Goal: Information Seeking & Learning: Compare options

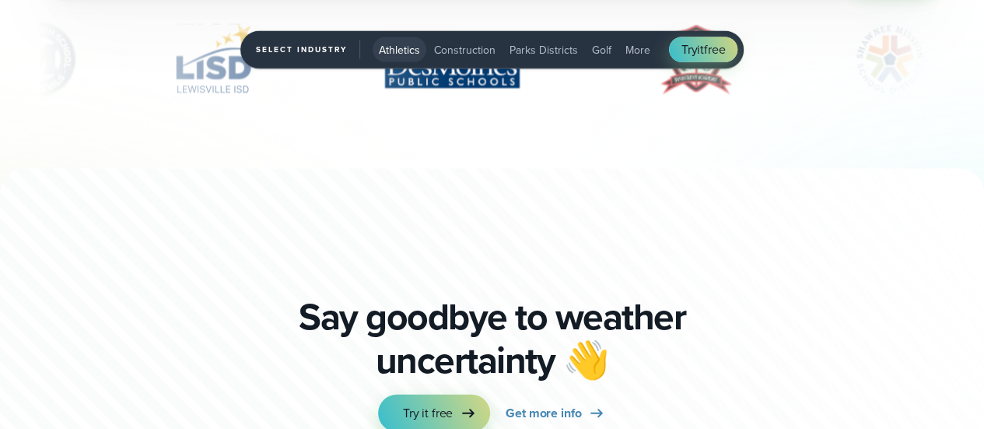
scroll to position [4747, 0]
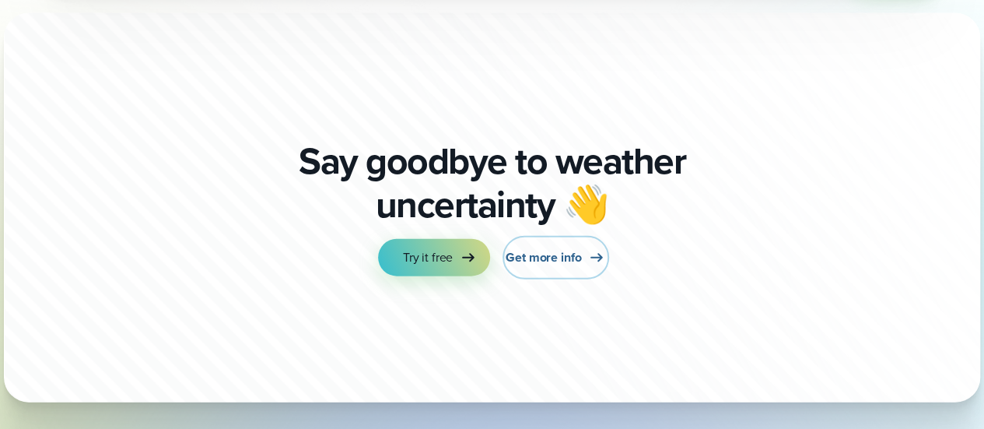
click at [560, 256] on span "Get more info" at bounding box center [543, 257] width 75 height 19
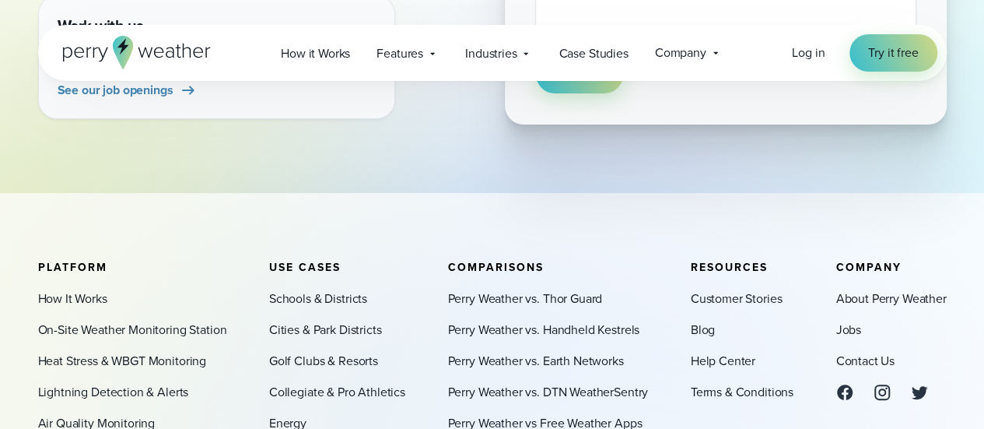
scroll to position [700, 0]
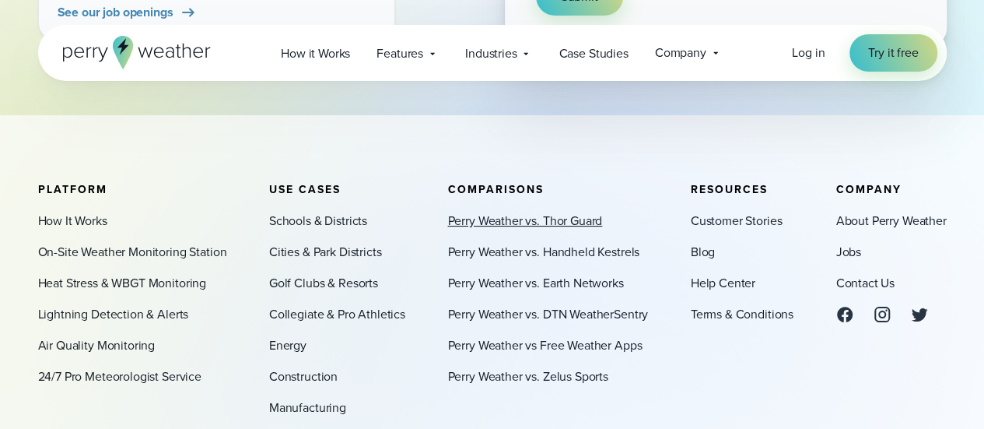
click at [493, 223] on link "Perry Weather vs. Thor Guard" at bounding box center [524, 221] width 155 height 19
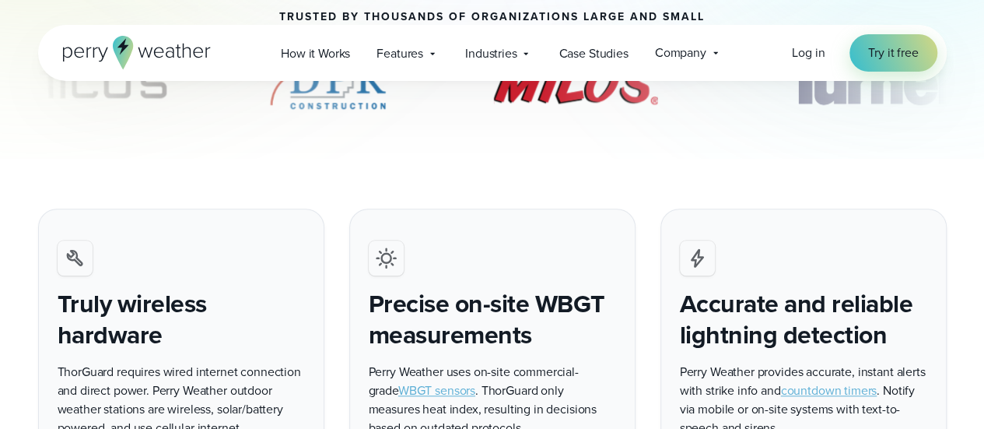
scroll to position [623, 0]
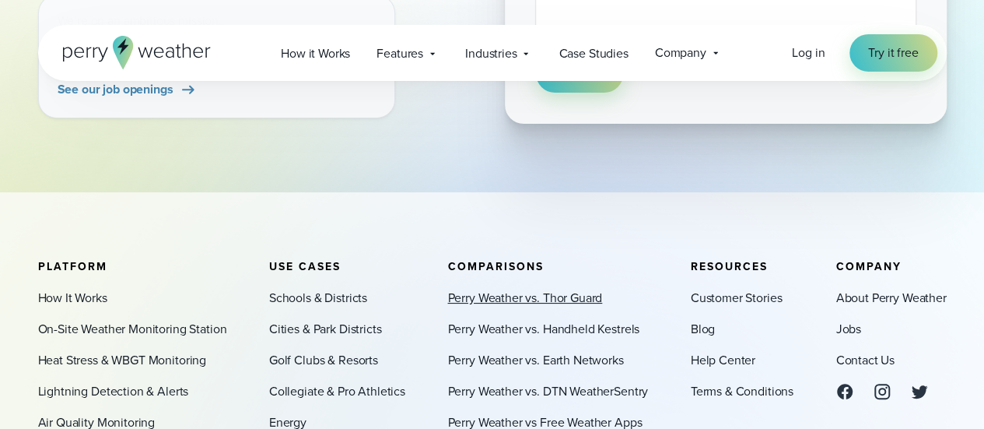
scroll to position [700, 0]
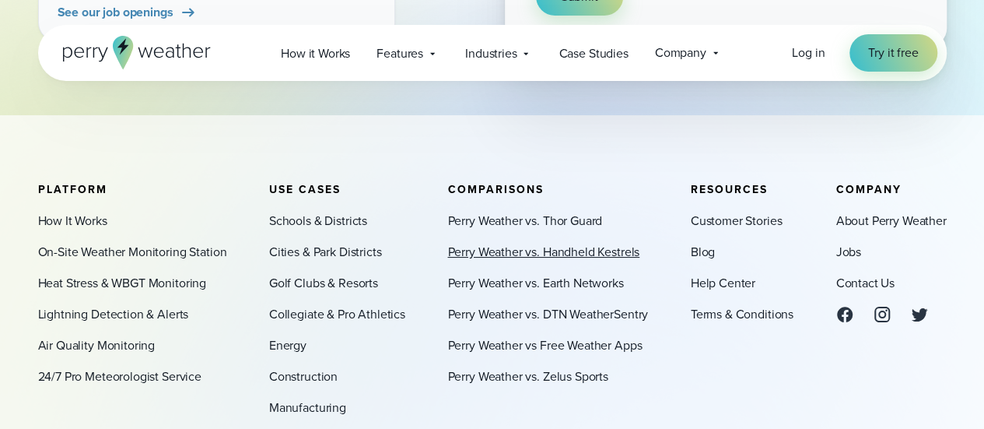
click at [549, 252] on link "Perry Weather vs. Handheld Kestrels" at bounding box center [543, 252] width 192 height 19
click at [560, 223] on link "Perry Weather vs. Thor Guard" at bounding box center [524, 221] width 155 height 19
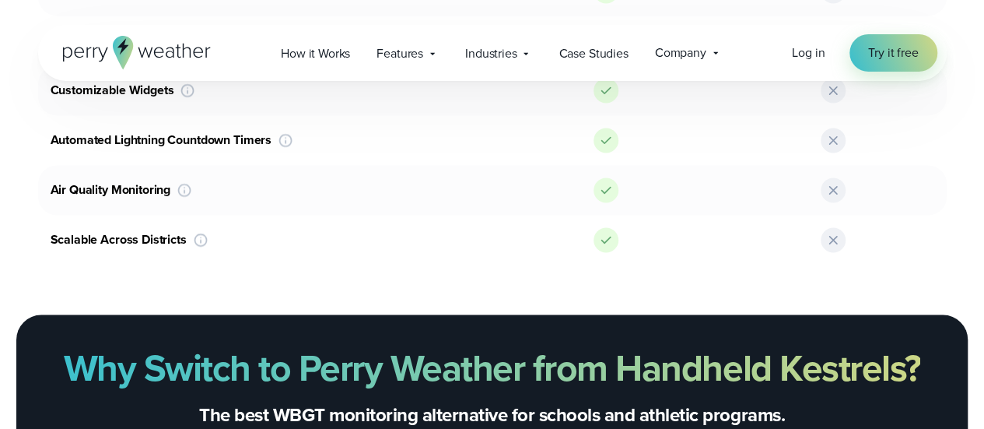
scroll to position [1089, 0]
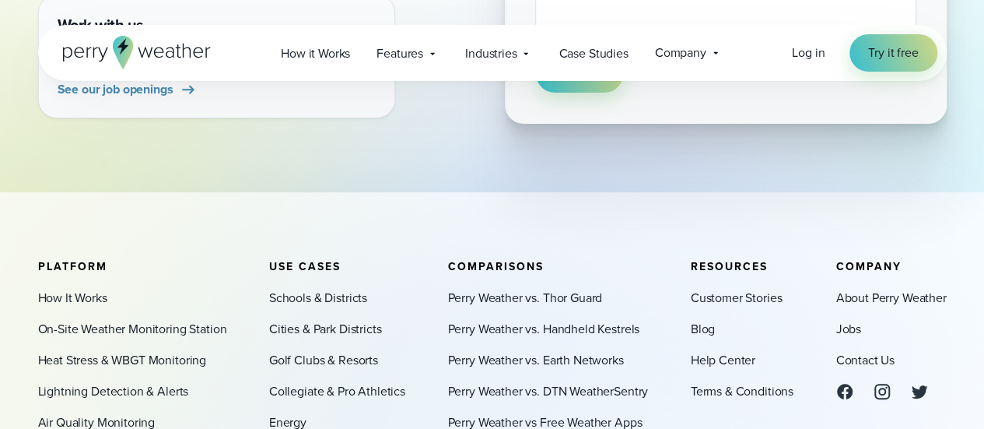
scroll to position [700, 0]
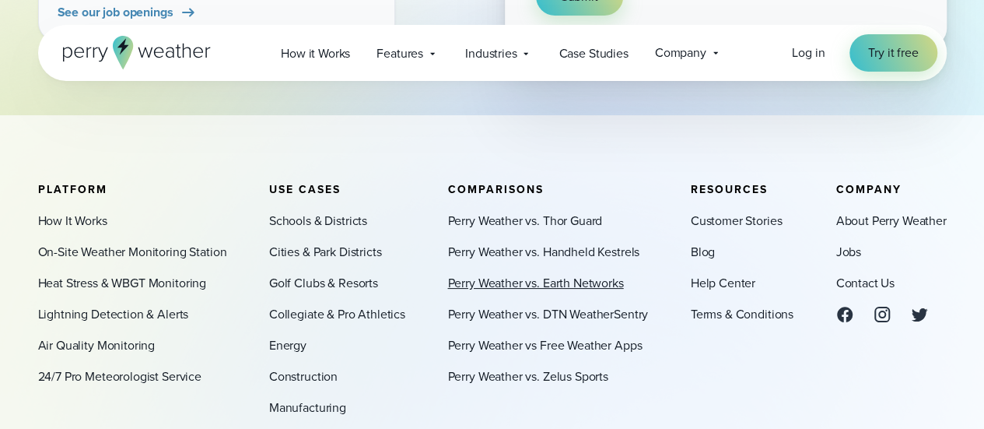
click at [546, 281] on link "Perry Weather vs. Earth Networks" at bounding box center [535, 283] width 176 height 19
click at [543, 349] on link "Perry Weather vs Free Weather Apps" at bounding box center [544, 345] width 195 height 19
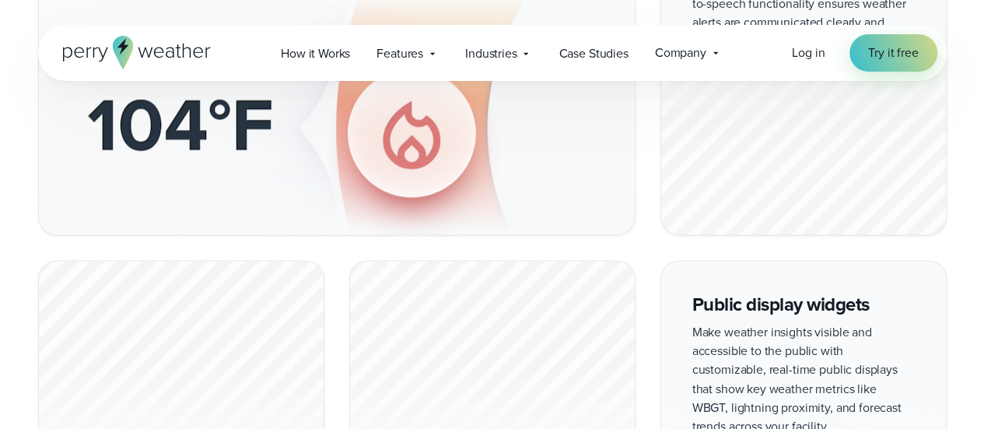
scroll to position [1167, 0]
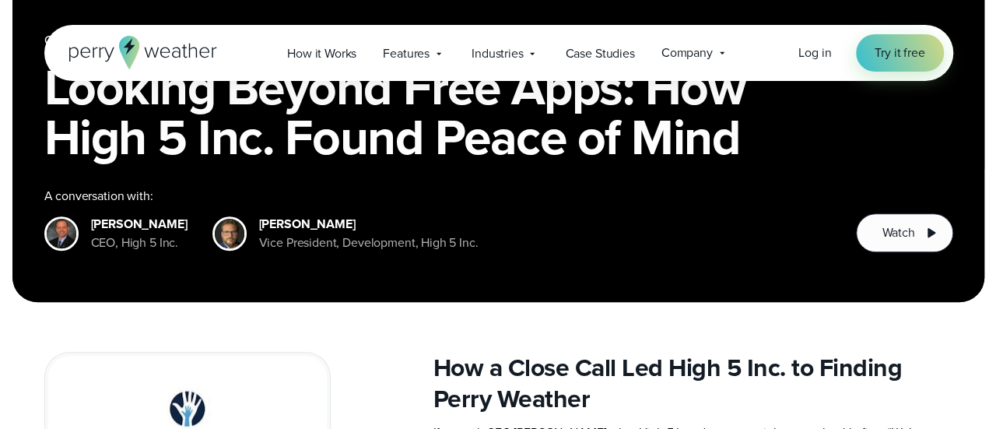
scroll to position [311, 0]
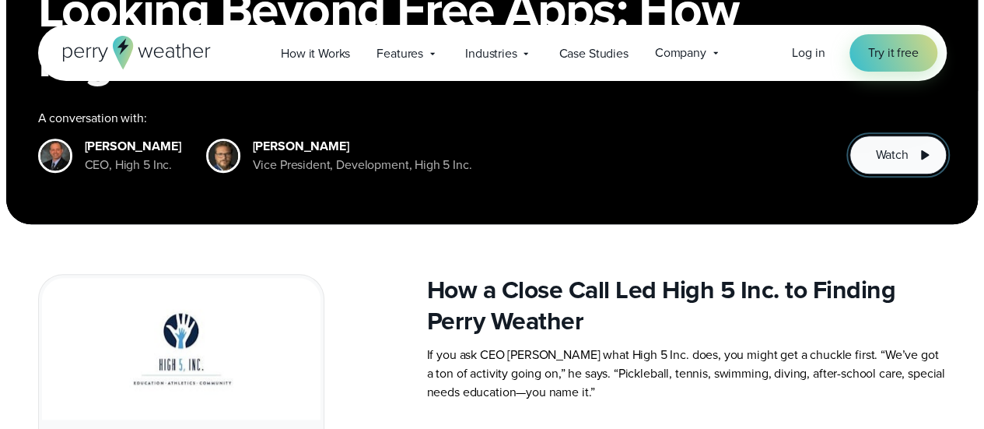
click at [914, 148] on button "Watch" at bounding box center [898, 154] width 96 height 39
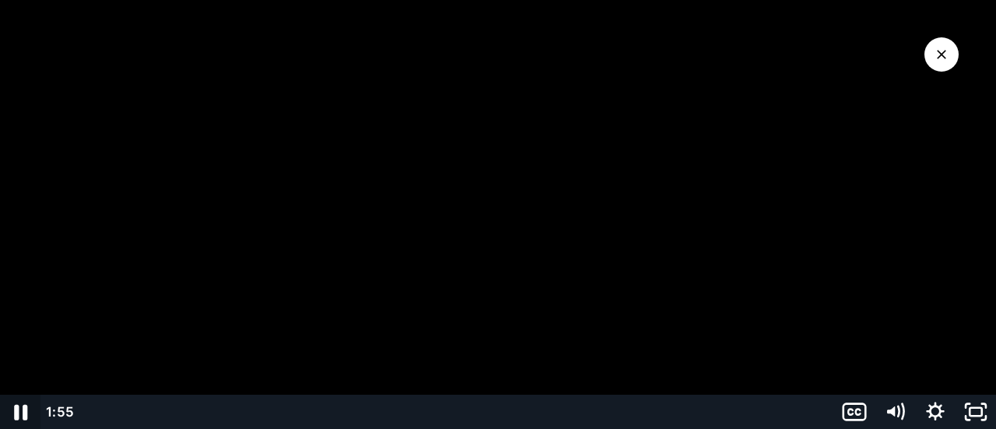
click at [23, 408] on icon "Pause" at bounding box center [20, 413] width 13 height 16
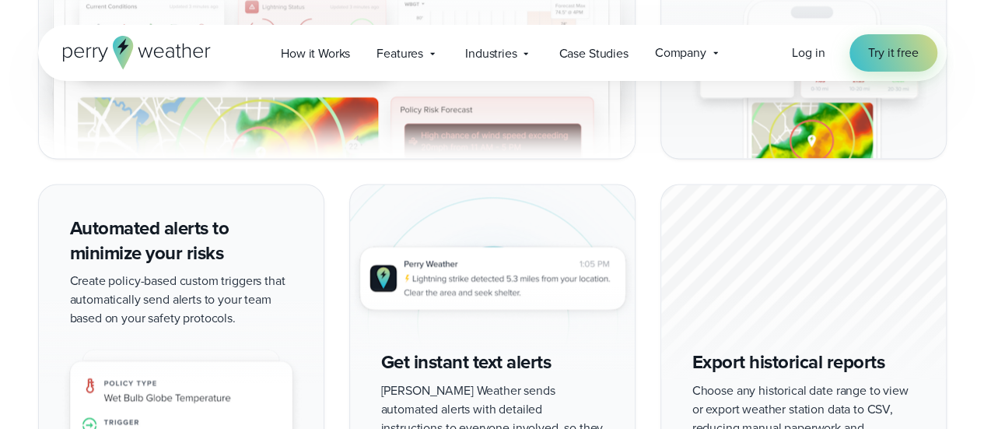
scroll to position [1167, 0]
